Goal: Information Seeking & Learning: Understand process/instructions

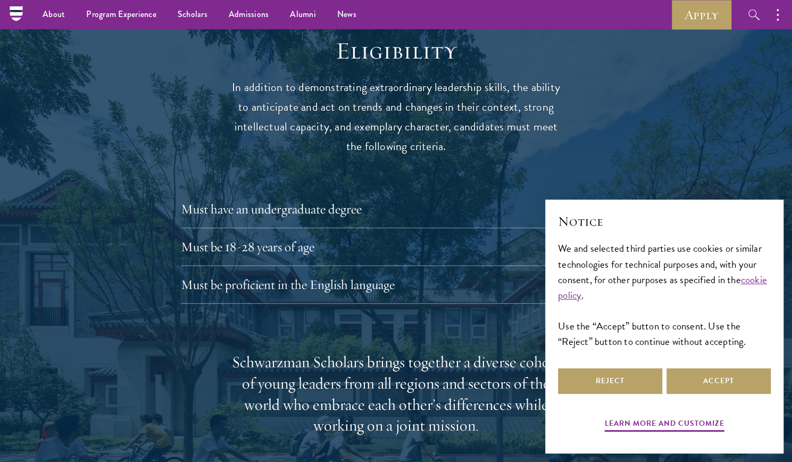
scroll to position [1385, 0]
click at [449, 197] on button "Must have an undergraduate degree" at bounding box center [404, 210] width 431 height 26
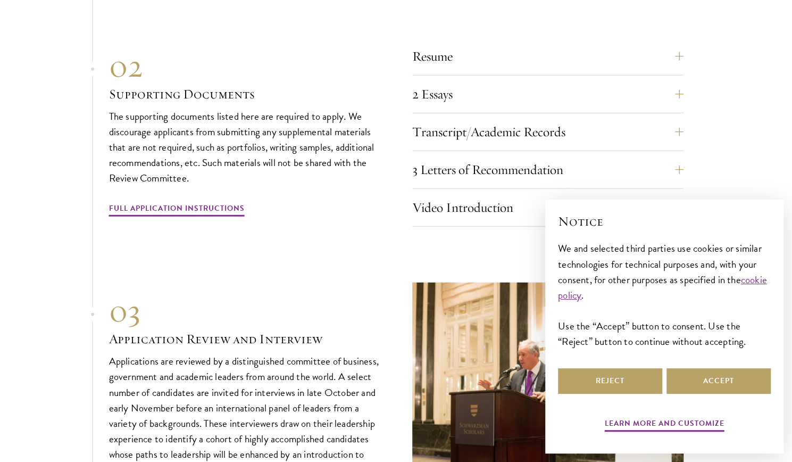
scroll to position [3828, 0]
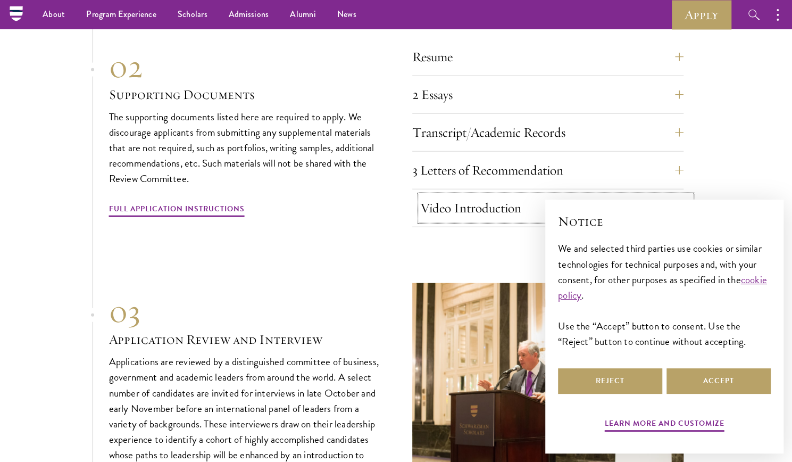
click at [430, 195] on button "Video Introduction" at bounding box center [555, 208] width 271 height 26
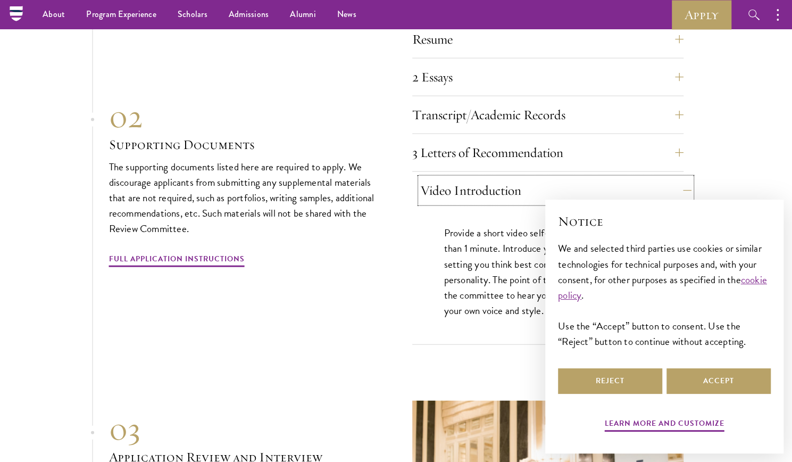
scroll to position [3692, 0]
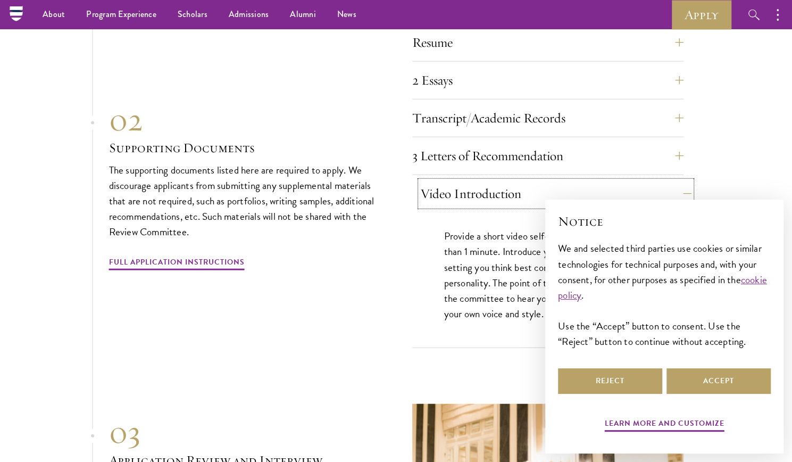
click at [441, 181] on button "Video Introduction" at bounding box center [555, 194] width 271 height 26
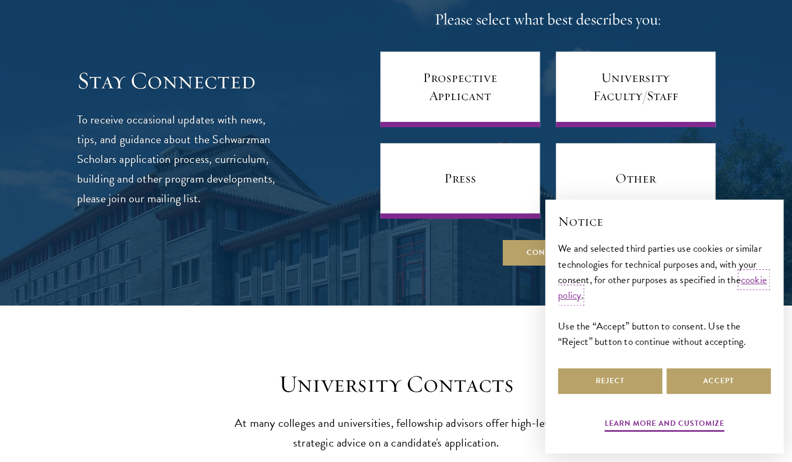
scroll to position [4665, 0]
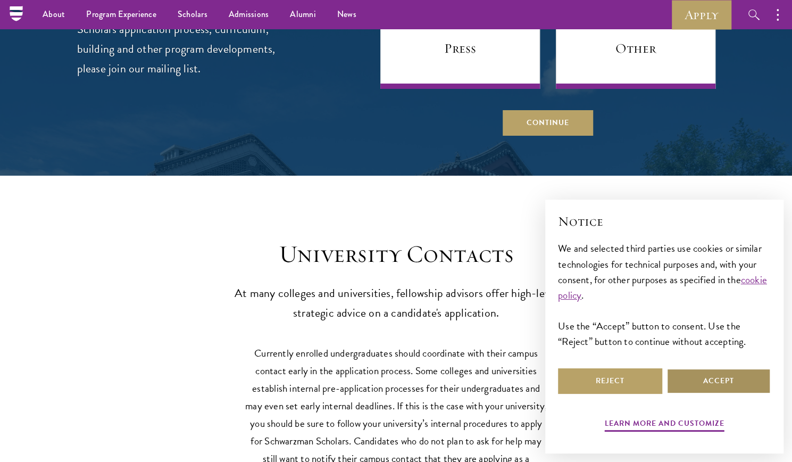
click at [700, 376] on button "Accept" at bounding box center [719, 381] width 104 height 26
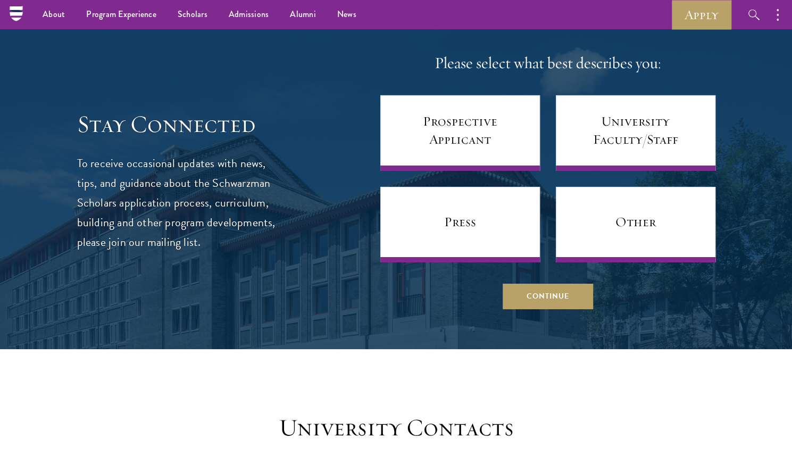
scroll to position [4490, 0]
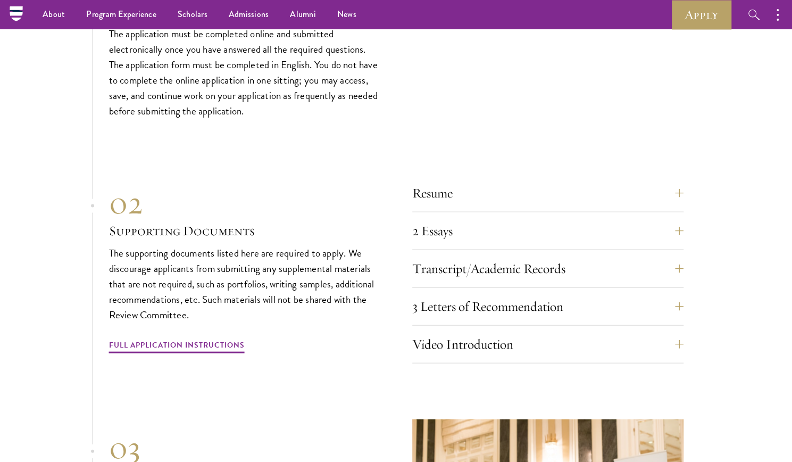
scroll to position [3541, 0]
click at [450, 224] on button "2 Essays" at bounding box center [555, 232] width 271 height 26
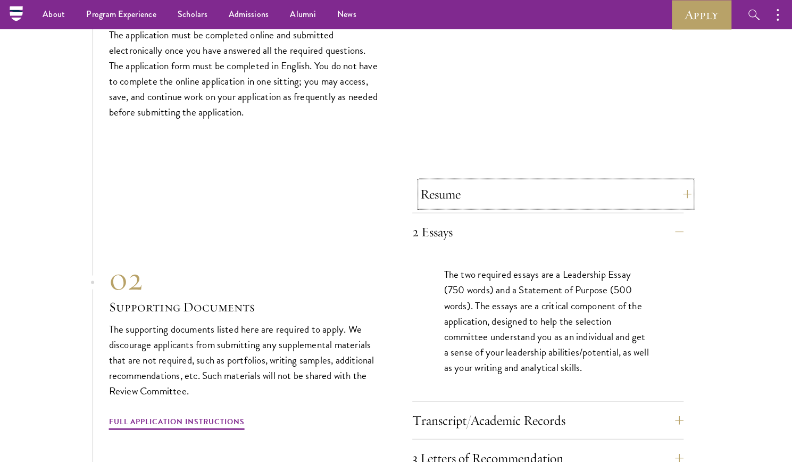
click at [535, 184] on button "Resume" at bounding box center [555, 194] width 271 height 26
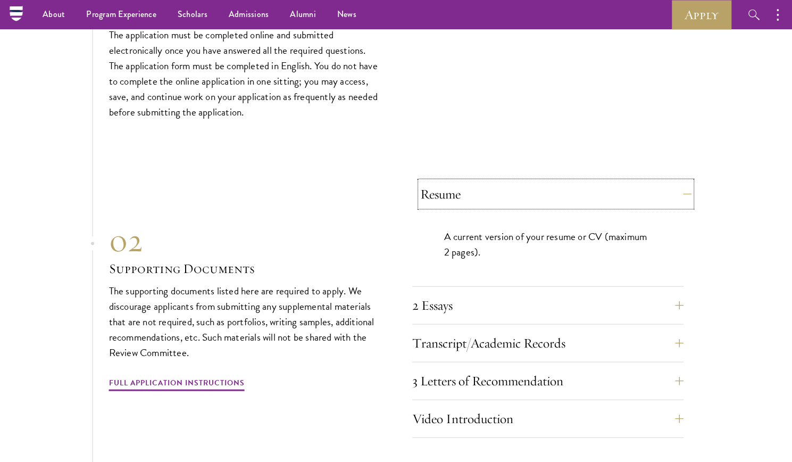
click at [535, 184] on button "Resume" at bounding box center [555, 194] width 271 height 26
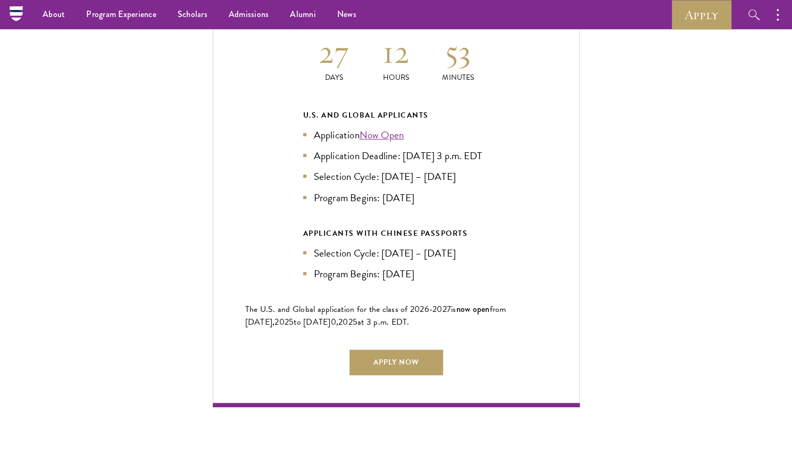
scroll to position [2352, 0]
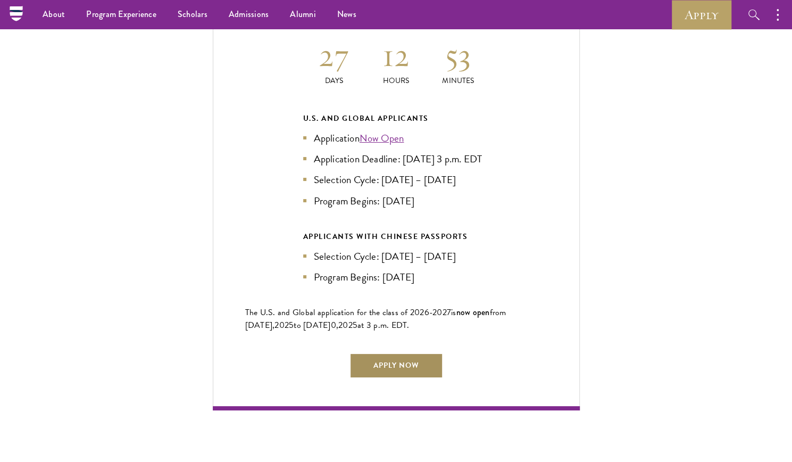
click at [399, 358] on link "Apply Now" at bounding box center [397, 366] width 94 height 26
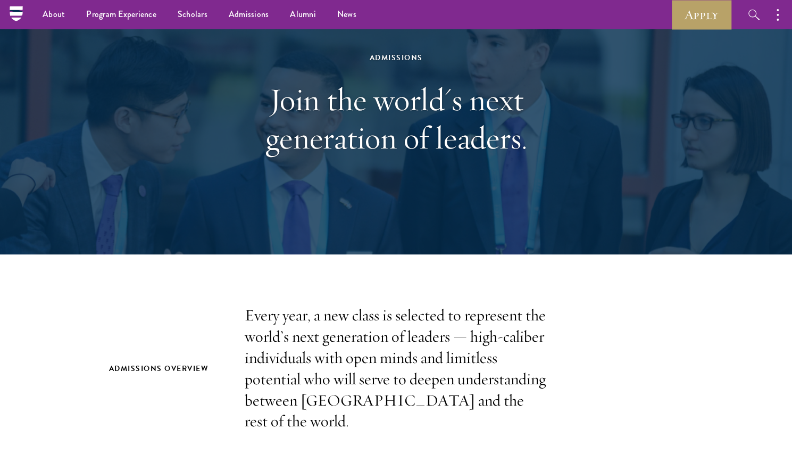
scroll to position [0, 0]
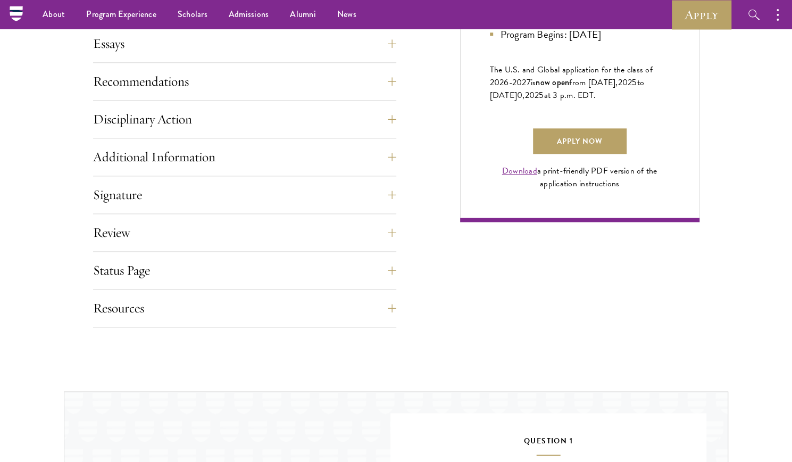
scroll to position [714, 0]
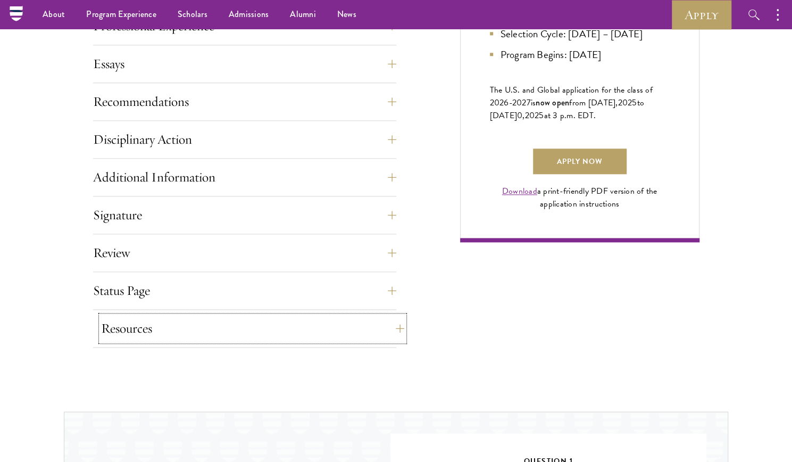
click at [339, 317] on button "Resources" at bounding box center [252, 329] width 303 height 26
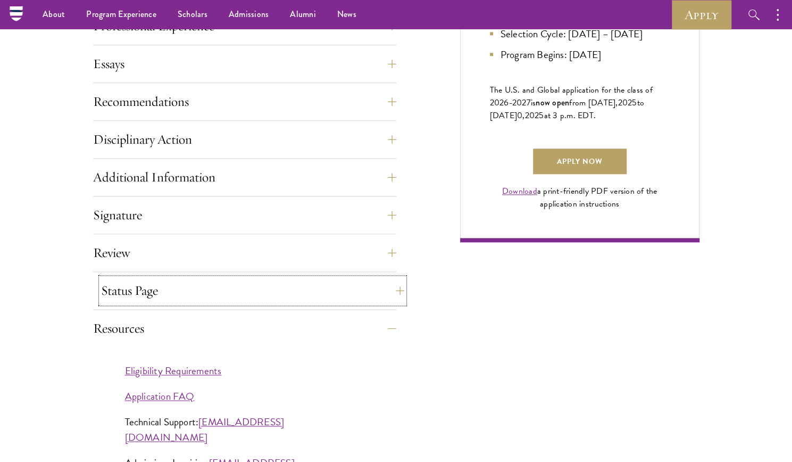
click at [329, 283] on button "Status Page" at bounding box center [252, 291] width 303 height 26
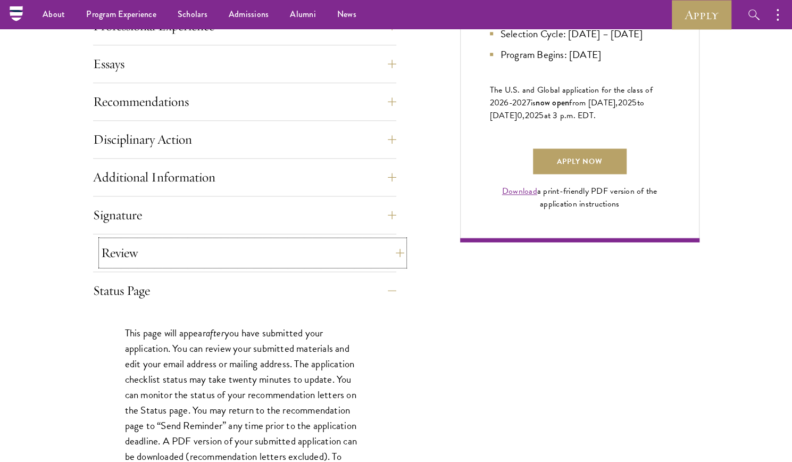
click at [291, 248] on button "Review" at bounding box center [252, 253] width 303 height 26
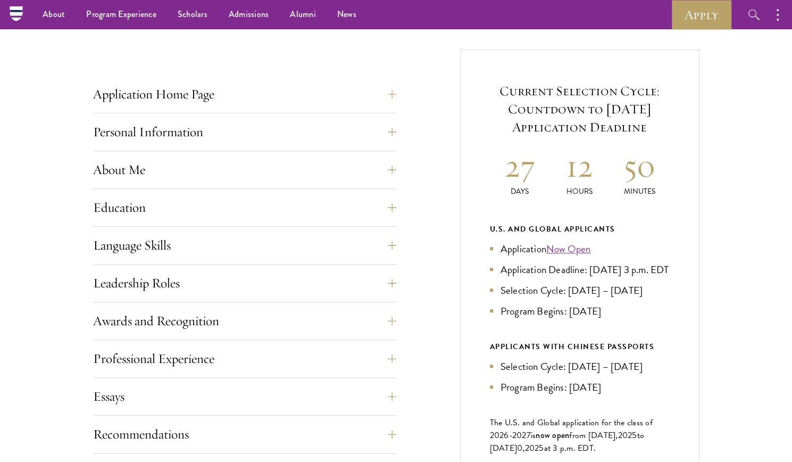
scroll to position [380, 0]
click at [234, 95] on button "Application Home Page" at bounding box center [252, 95] width 303 height 26
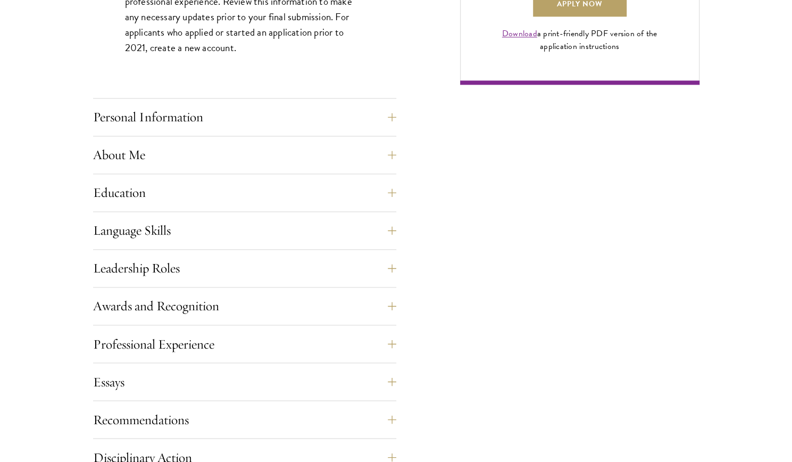
scroll to position [877, 0]
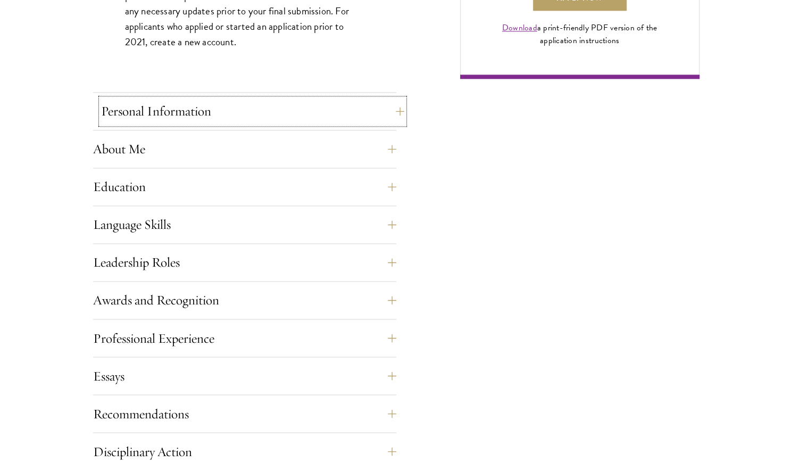
click at [196, 121] on button "Personal Information" at bounding box center [252, 111] width 303 height 26
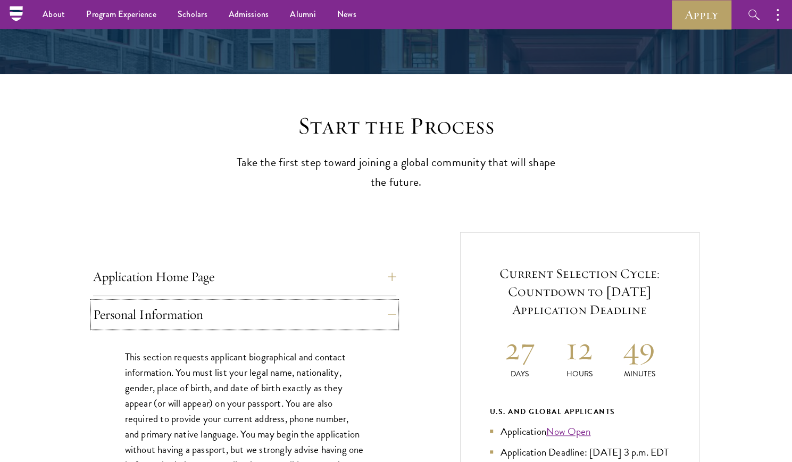
scroll to position [0, 0]
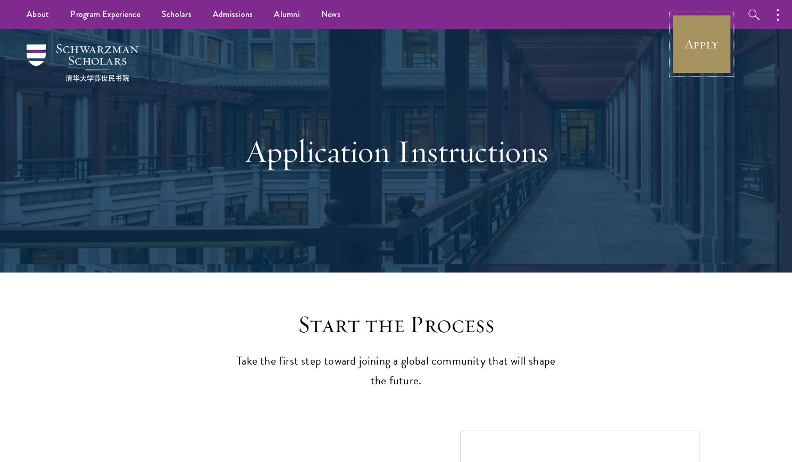
click at [684, 45] on link "Apply" at bounding box center [702, 44] width 60 height 60
